Goal: Task Accomplishment & Management: Use online tool/utility

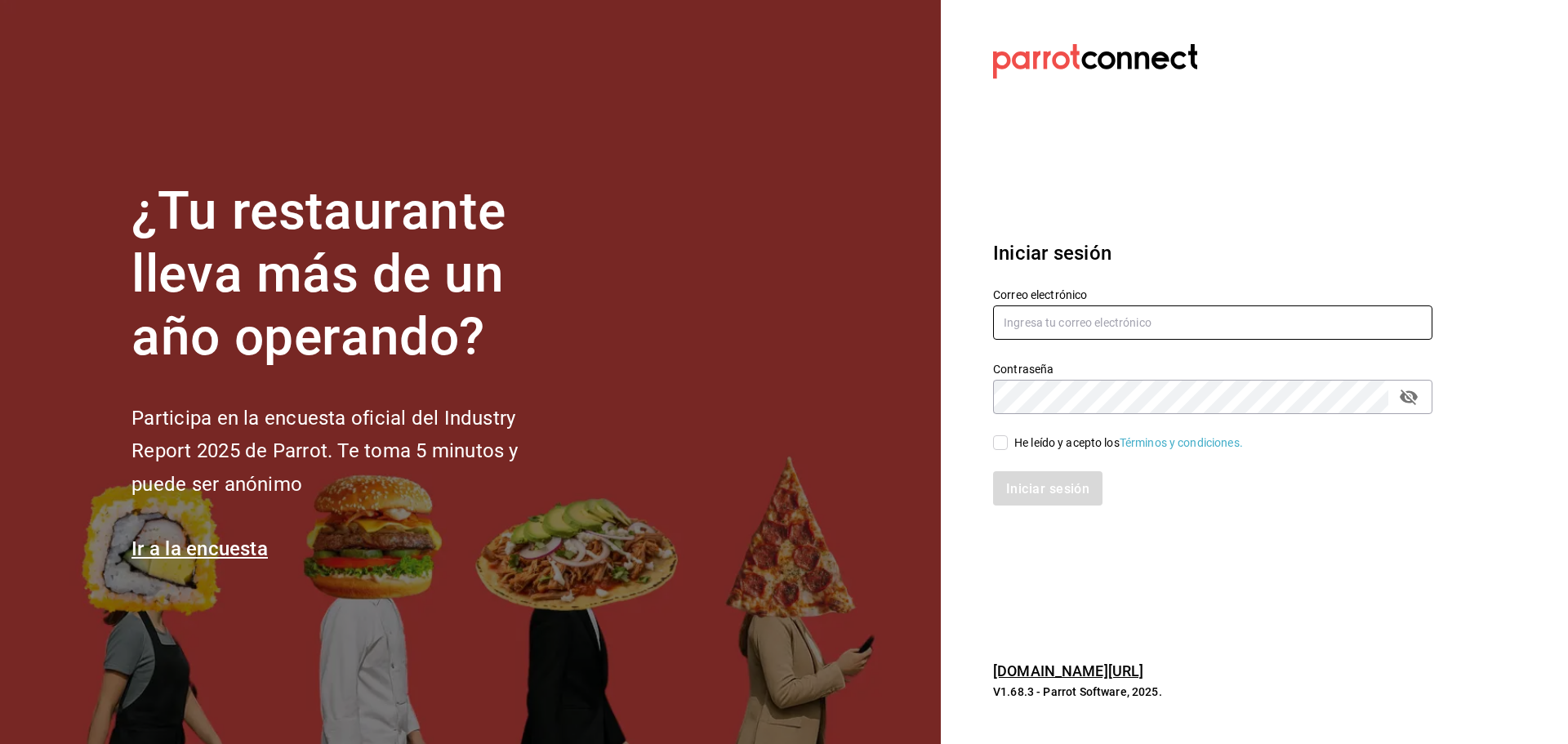
type input "[EMAIL_ADDRESS][DOMAIN_NAME]"
click at [996, 439] on input "He leído y acepto los Términos y condiciones." at bounding box center [1001, 442] width 15 height 15
checkbox input "true"
click at [997, 481] on button "Iniciar sesión" at bounding box center [1049, 489] width 111 height 35
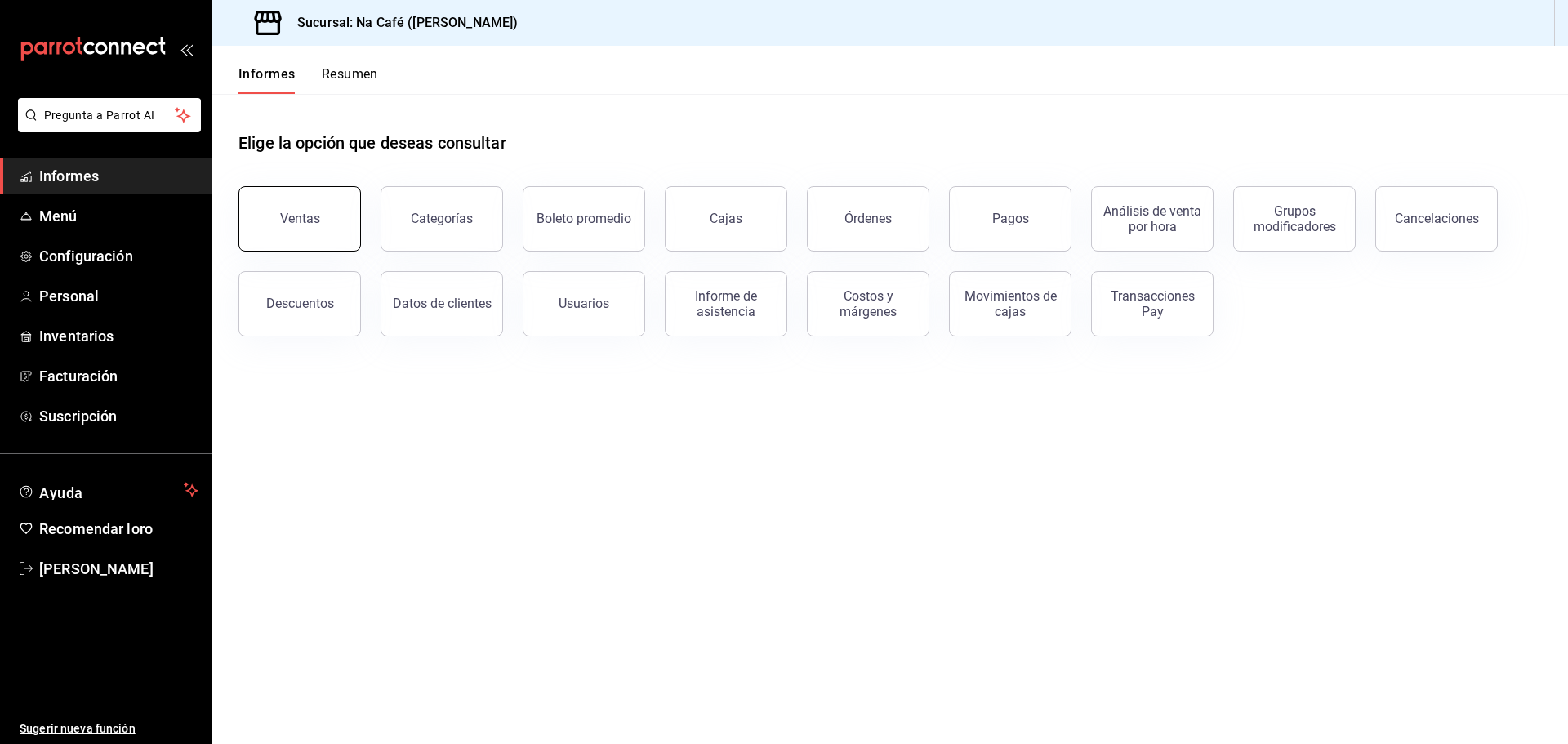
click at [315, 218] on font "Ventas" at bounding box center [300, 218] width 40 height 16
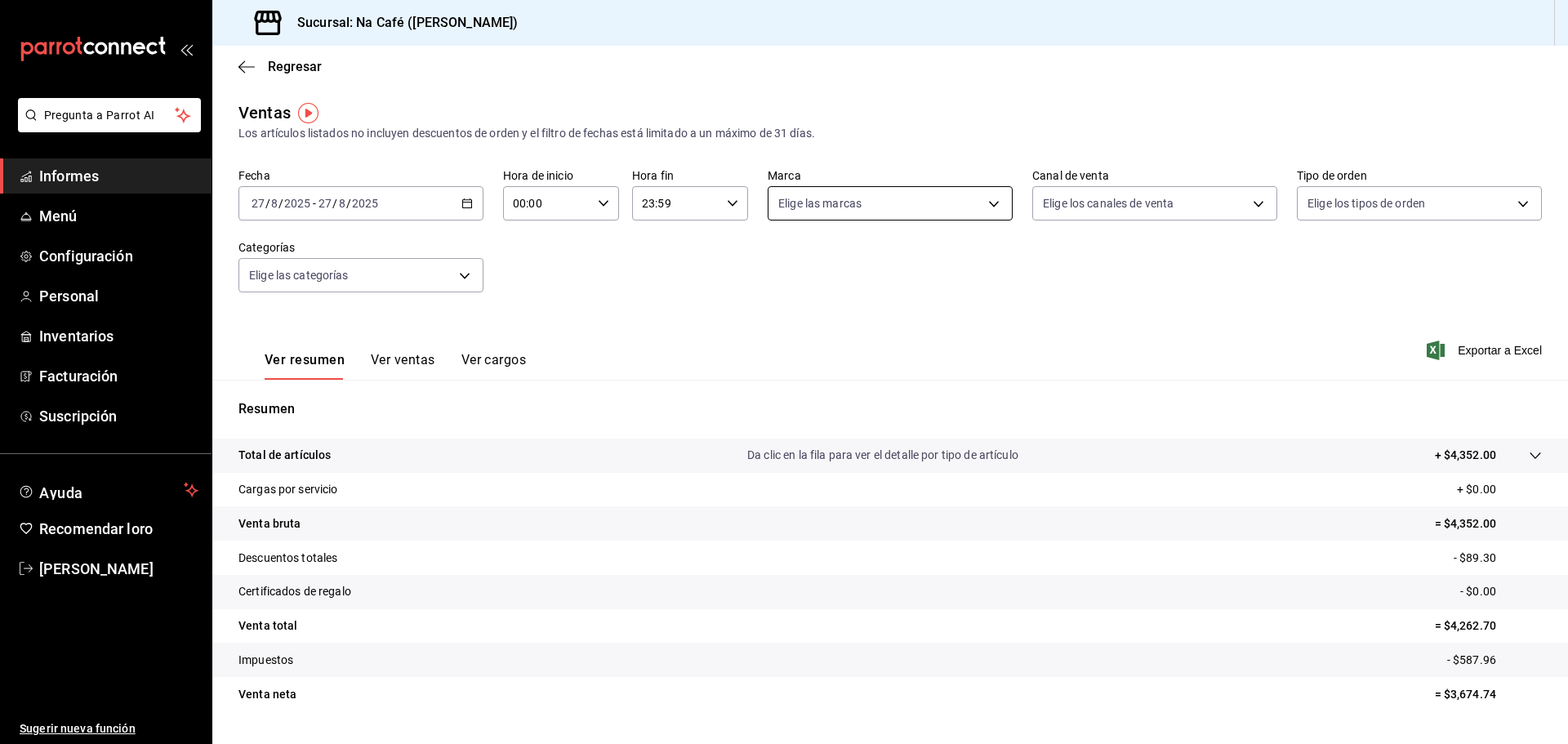
click at [993, 208] on body "Pregunta a Parrot AI Informes Menú Configuración Personal Inventarios Facturaci…" at bounding box center [784, 372] width 1568 height 744
click at [834, 435] on font "Lo esencial de Piú" at bounding box center [853, 431] width 92 height 13
type input "740770d3-132d-434a-b850-f2b71527e711"
checkbox input "true"
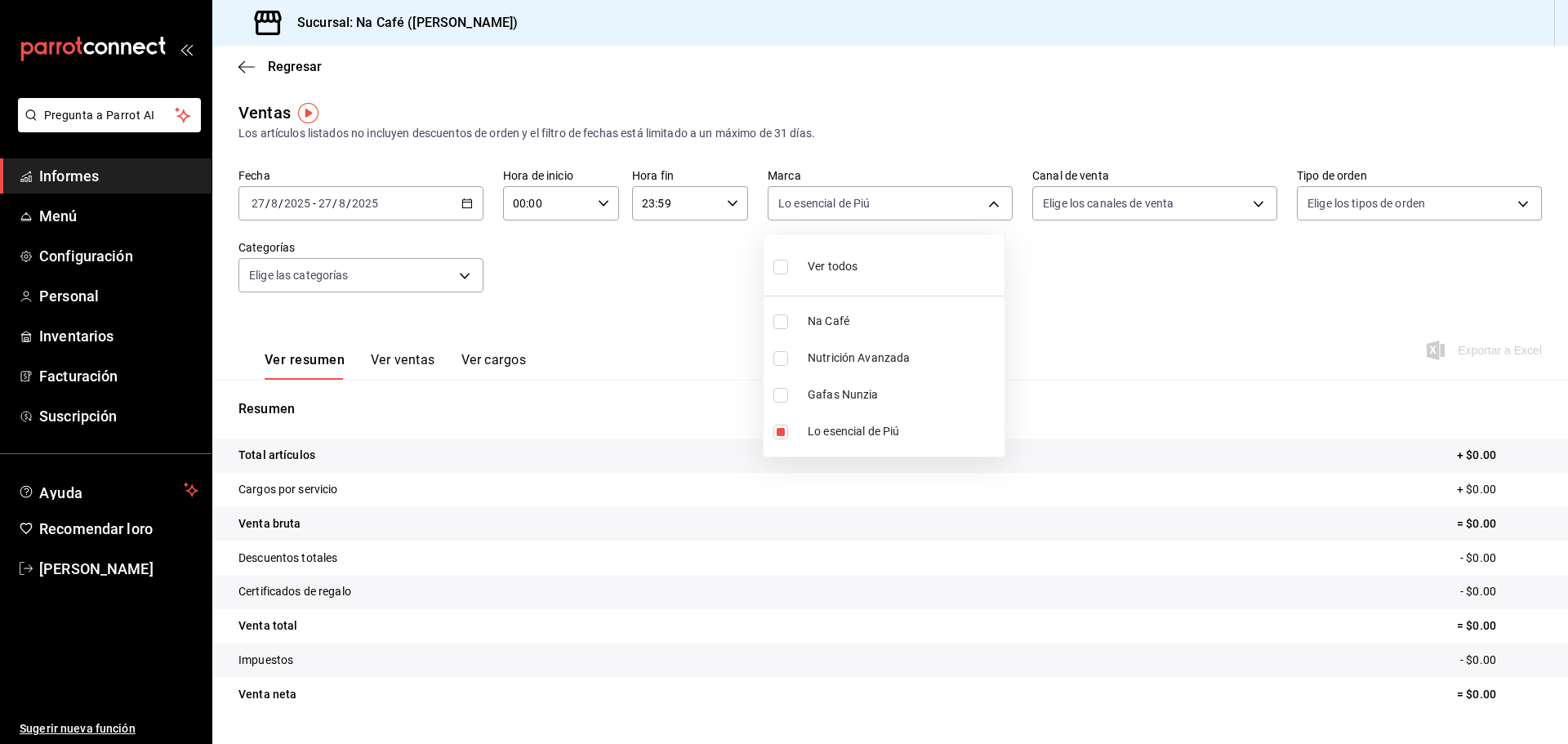
click at [470, 199] on div at bounding box center [784, 372] width 1568 height 744
click at [470, 199] on icon "button" at bounding box center [467, 204] width 12 height 12
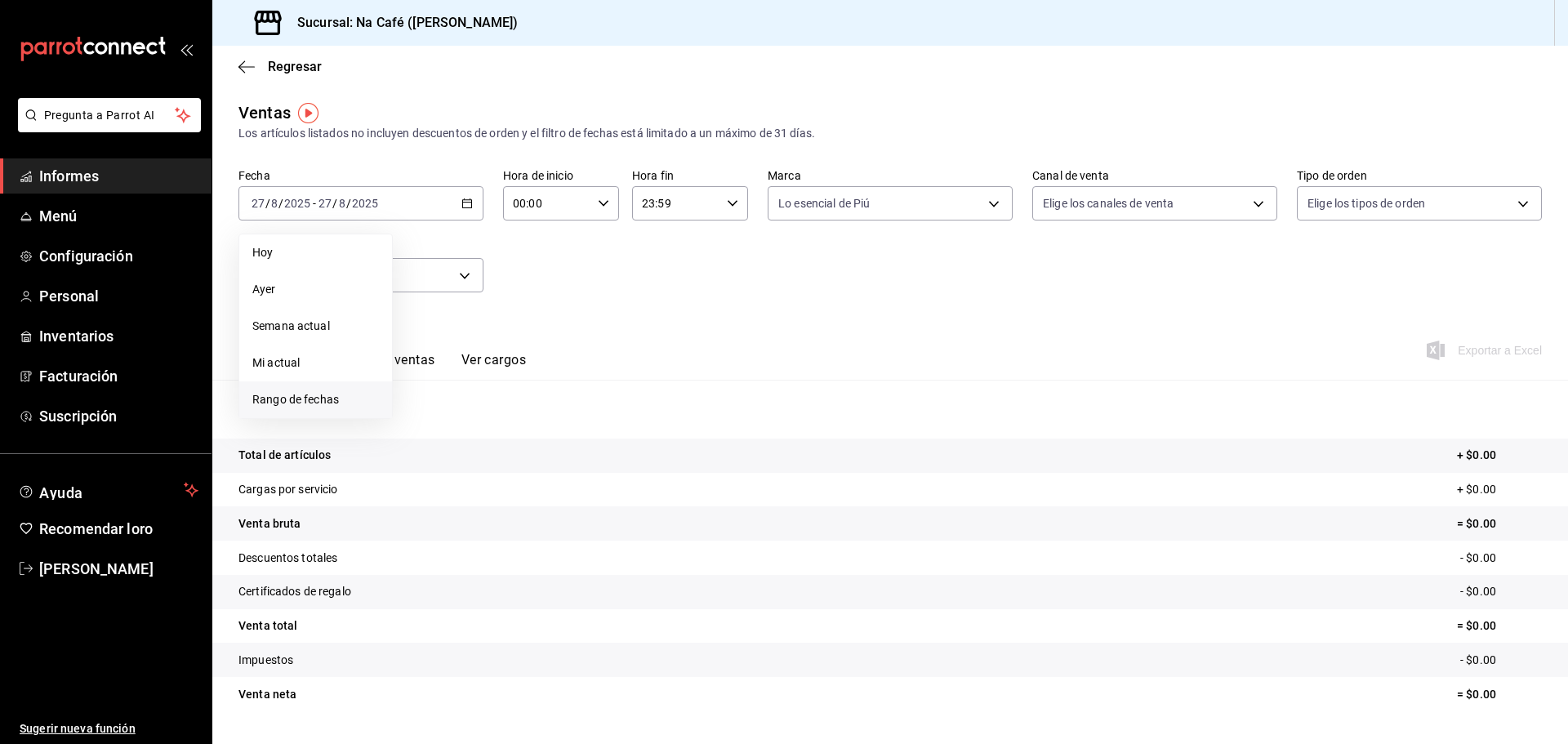
click at [322, 398] on font "Rango de fechas" at bounding box center [295, 400] width 87 height 13
click at [537, 308] on button "1" at bounding box center [542, 312] width 29 height 30
click at [481, 459] on font "27" at bounding box center [485, 456] width 11 height 12
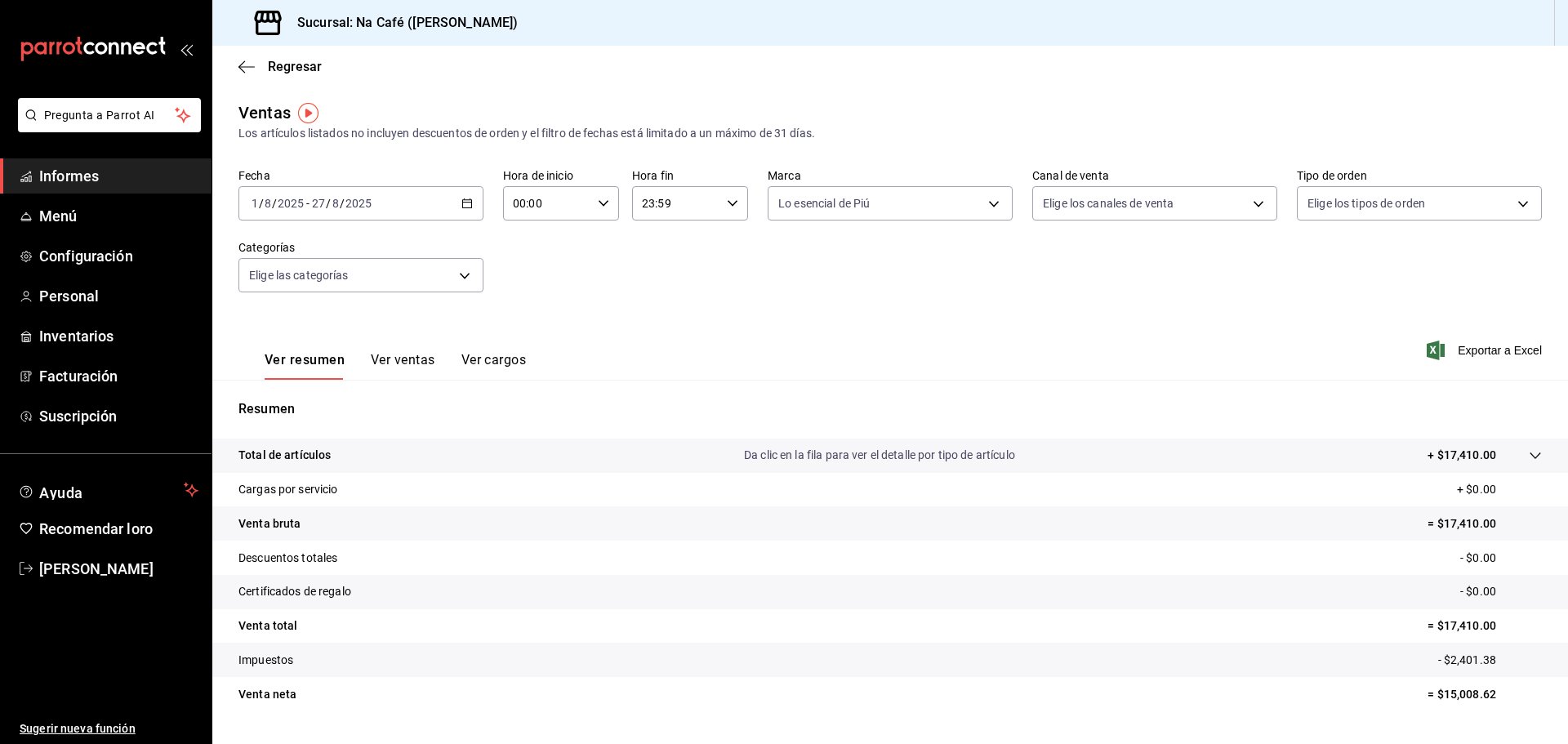
click at [413, 367] on font "Ver ventas" at bounding box center [403, 359] width 64 height 16
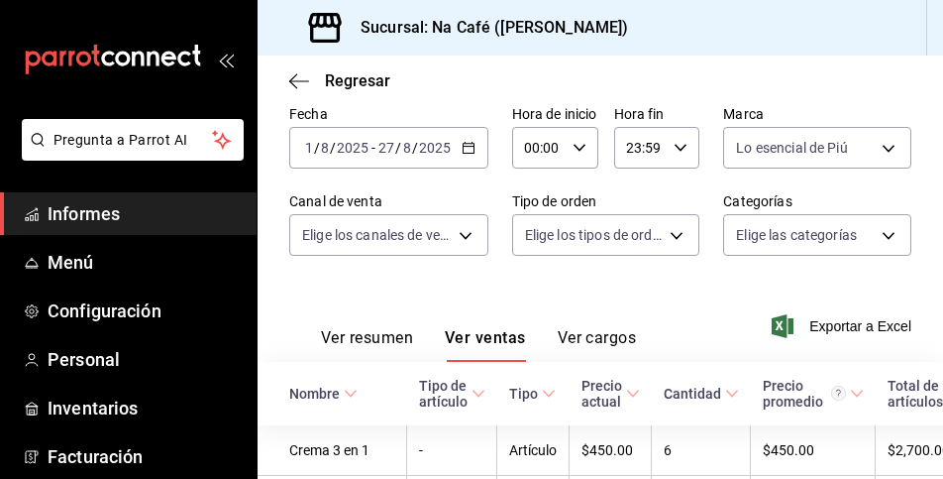
scroll to position [297, 0]
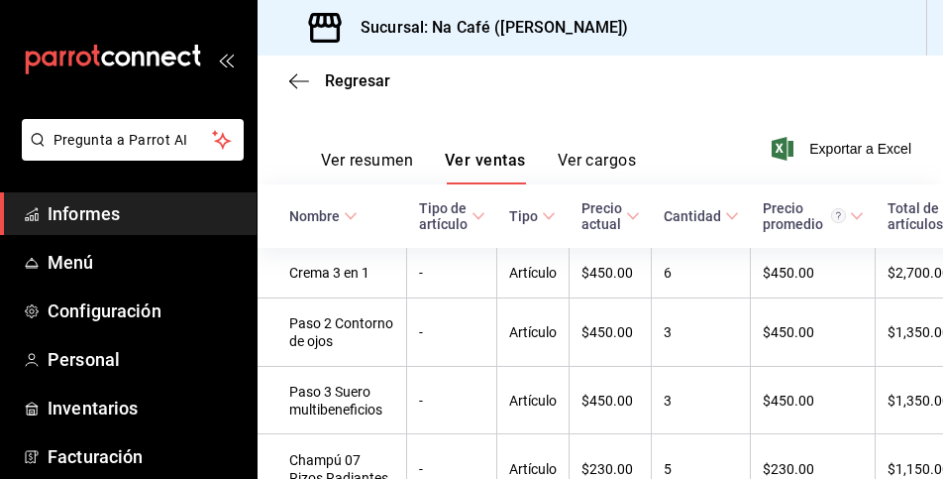
click at [234, 62] on div "carpetas de buzón" at bounding box center [128, 59] width 257 height 119
click at [220, 48] on div "carpetas de buzón" at bounding box center [128, 59] width 257 height 119
click at [220, 60] on icon "abrir_cajón_menú" at bounding box center [226, 60] width 16 height 16
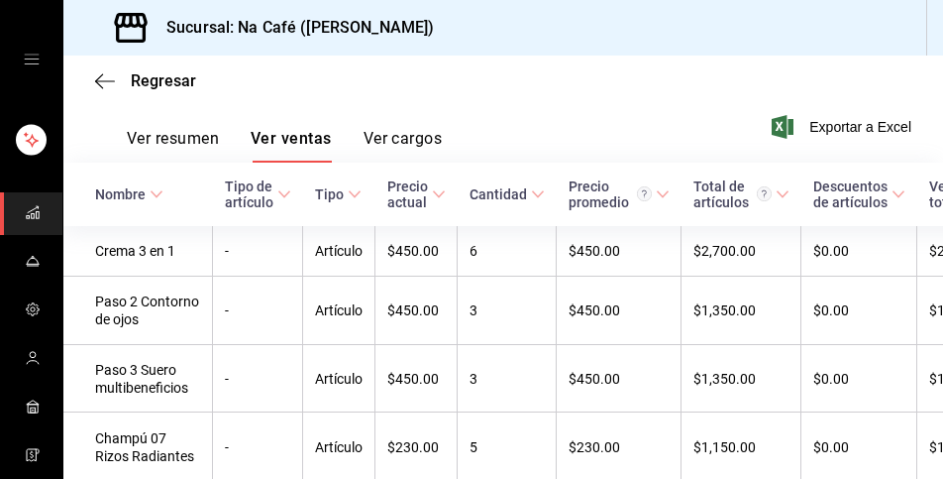
scroll to position [396, 0]
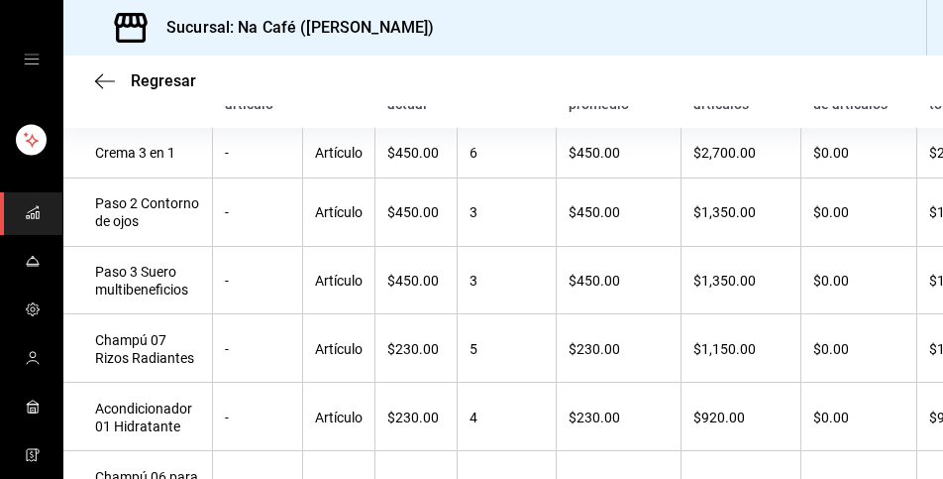
click at [419, 71] on div "Regresar" at bounding box center [503, 80] width 880 height 51
